Goal: Task Accomplishment & Management: Manage account settings

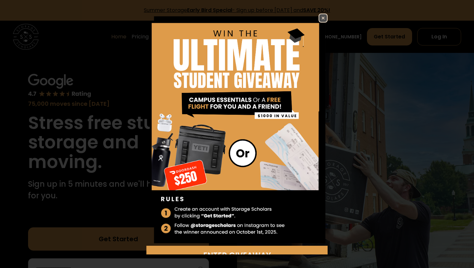
click at [321, 17] on img at bounding box center [323, 18] width 8 height 8
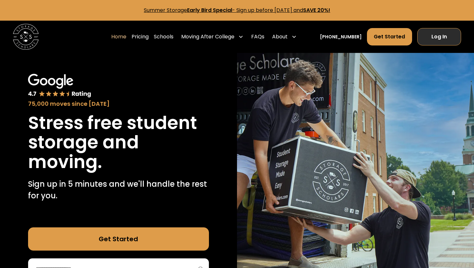
click at [442, 39] on link "Log In" at bounding box center [439, 36] width 44 height 17
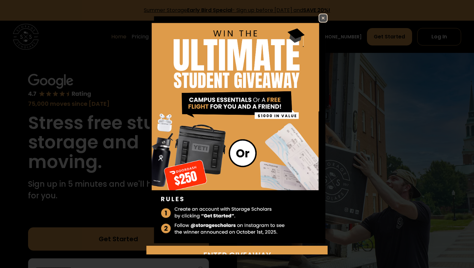
click at [326, 16] on img at bounding box center [323, 18] width 8 height 8
